Goal: Task Accomplishment & Management: Complete application form

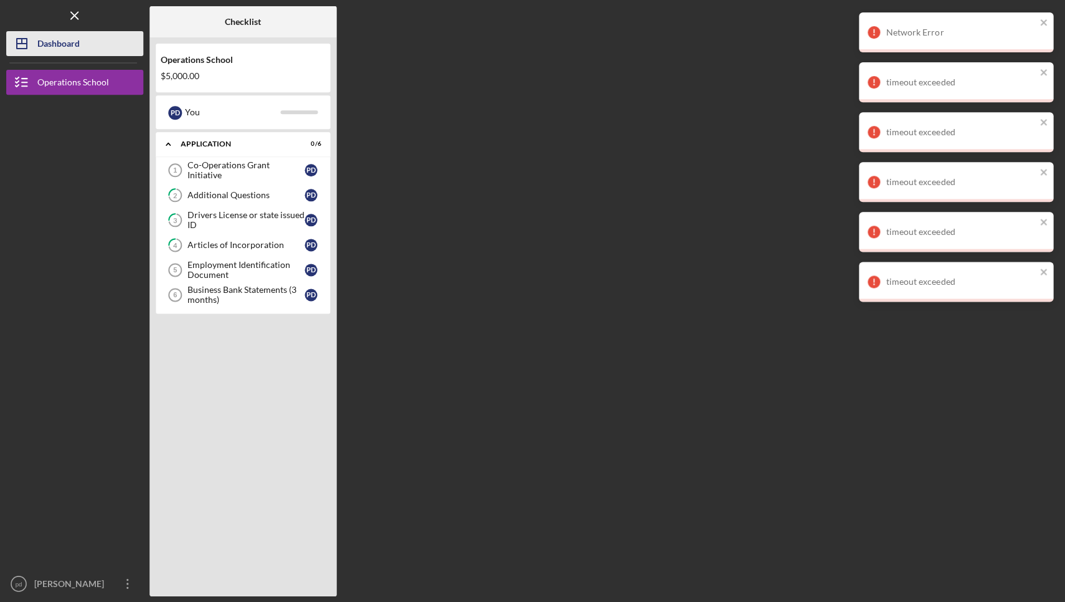
click at [69, 46] on div "Dashboard" at bounding box center [58, 45] width 42 height 28
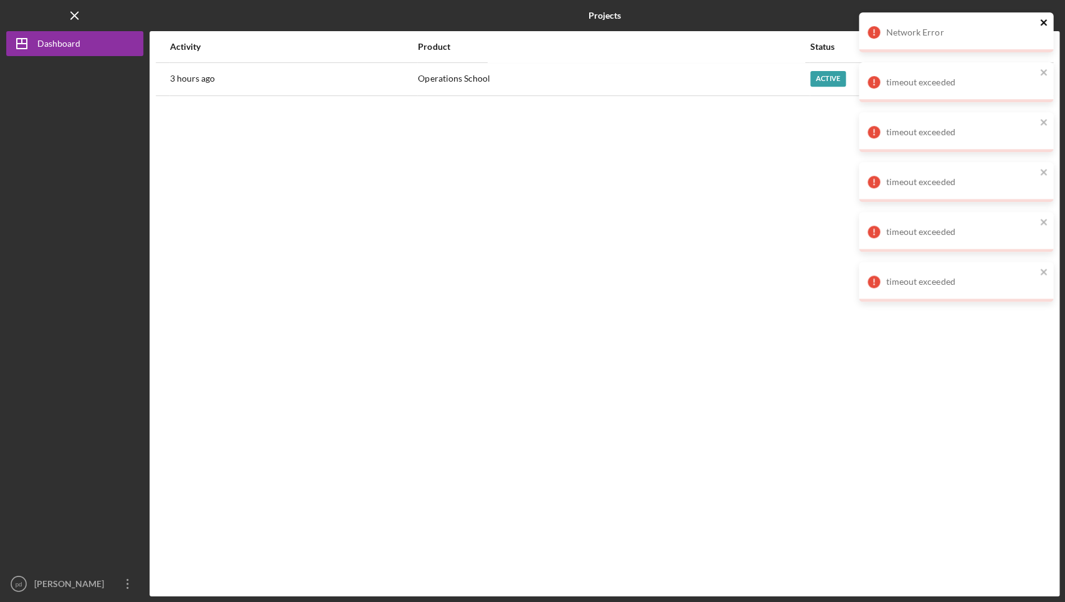
click at [1043, 24] on icon "close" at bounding box center [1043, 22] width 9 height 10
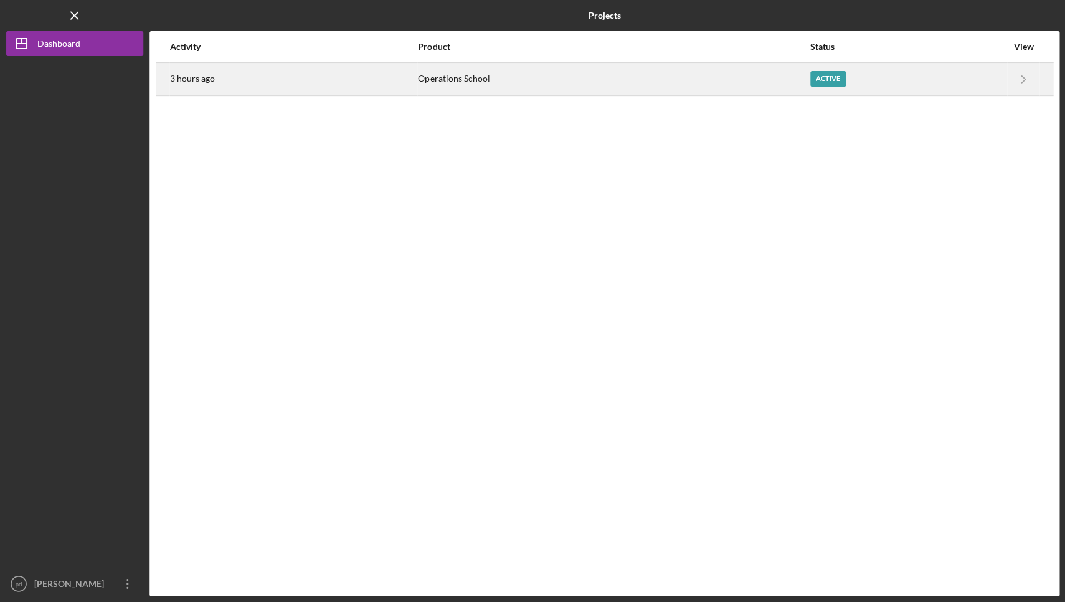
click at [983, 77] on div "Active" at bounding box center [908, 79] width 196 height 31
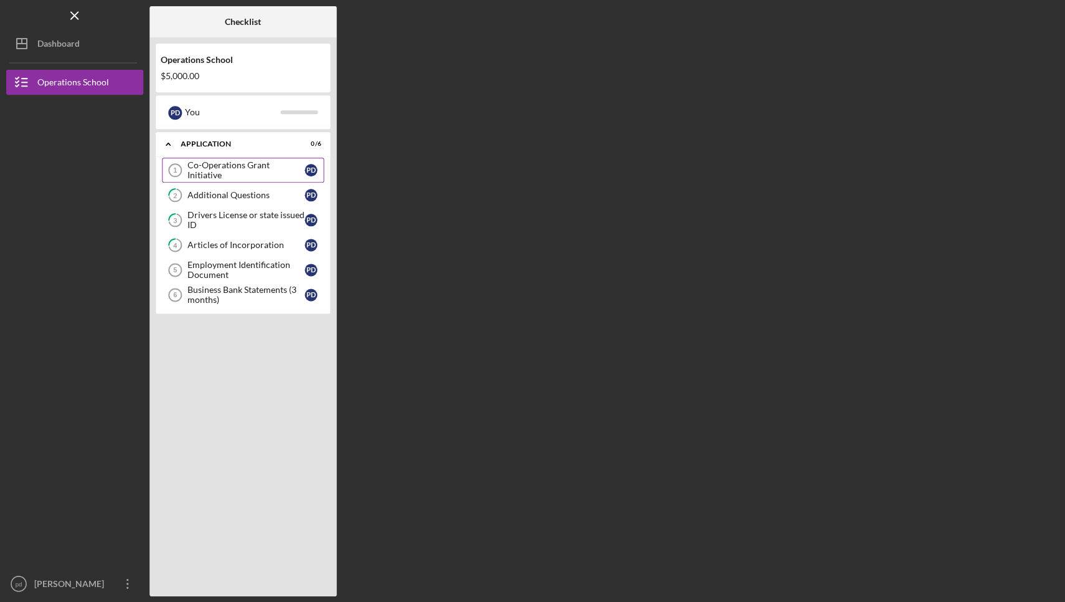
click at [265, 171] on div "Co-Operations Grant Initiative" at bounding box center [245, 170] width 117 height 20
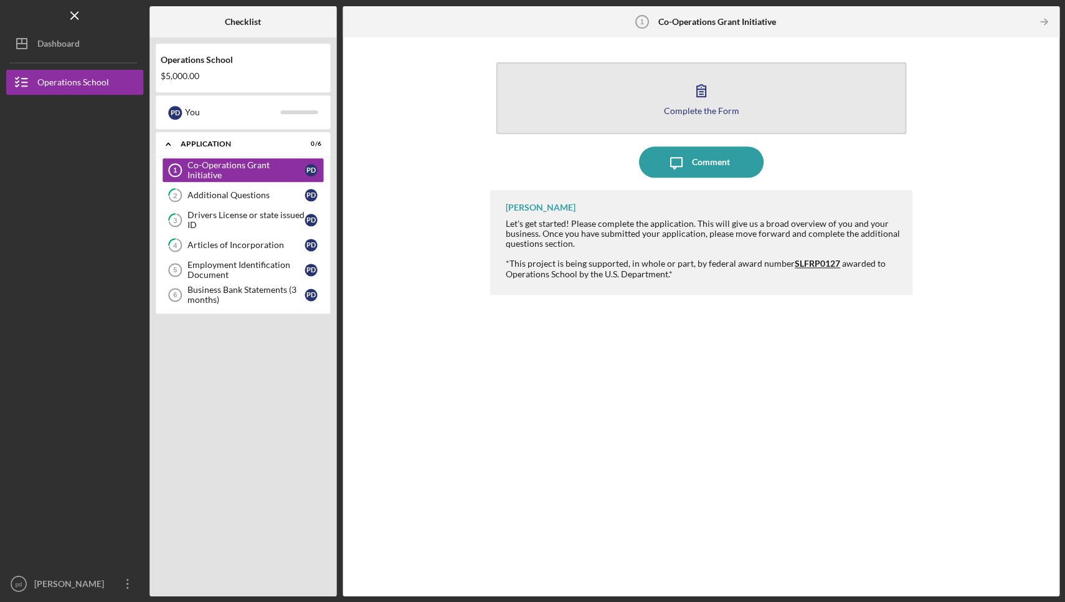
click at [695, 98] on icon "button" at bounding box center [700, 90] width 31 height 31
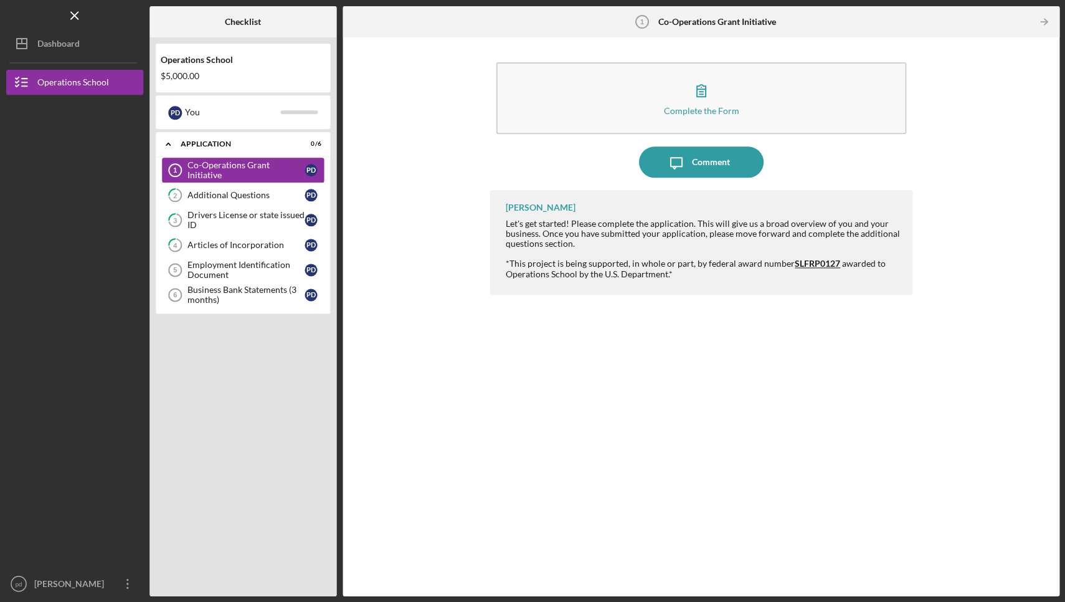
click at [289, 168] on div "Co-Operations Grant Initiative" at bounding box center [245, 170] width 117 height 20
click at [704, 162] on div "Comment" at bounding box center [710, 161] width 38 height 31
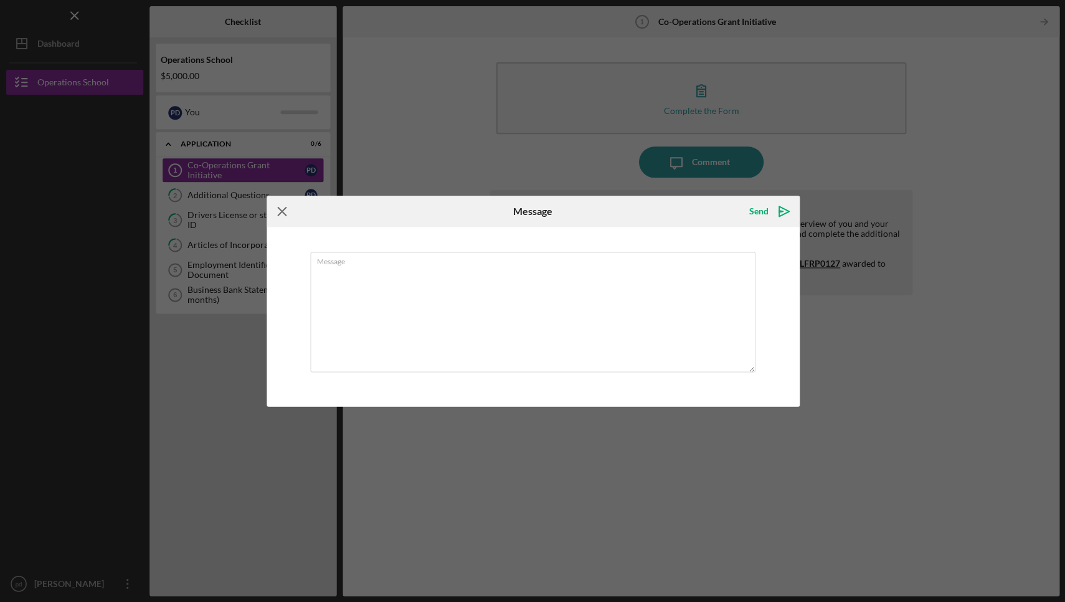
click at [283, 212] on icon "Icon/Menu Close" at bounding box center [282, 211] width 31 height 31
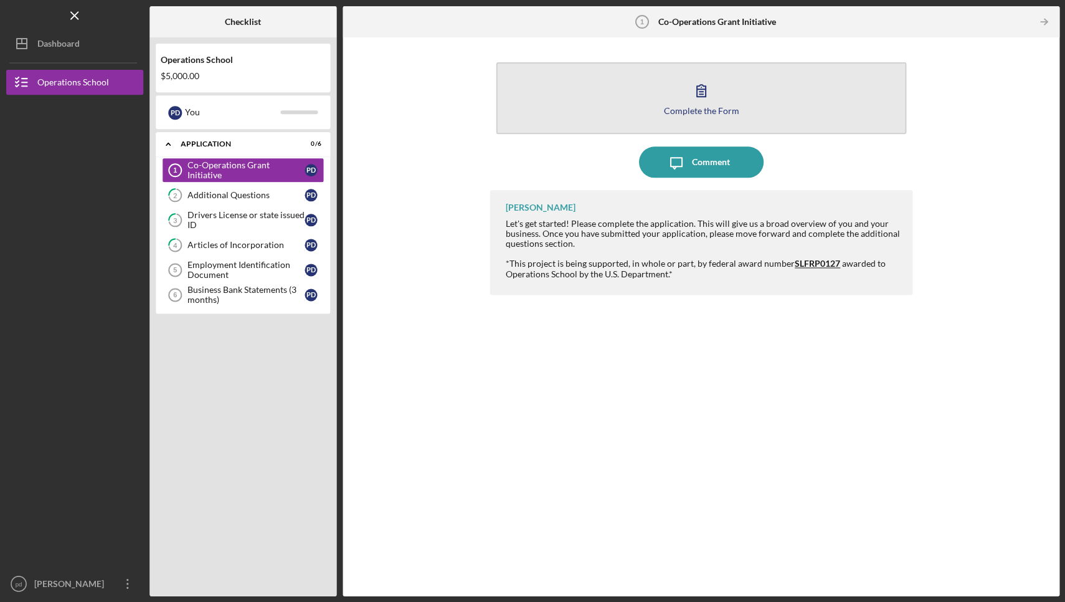
click at [699, 100] on icon "button" at bounding box center [700, 90] width 31 height 31
